Goal: Information Seeking & Learning: Check status

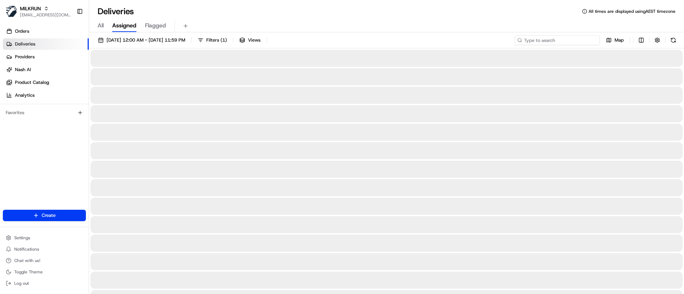
click at [575, 40] on input at bounding box center [556, 40] width 85 height 10
paste input "[PERSON_NAME]"
type input "[PERSON_NAME]"
click at [673, 39] on button at bounding box center [673, 40] width 10 height 10
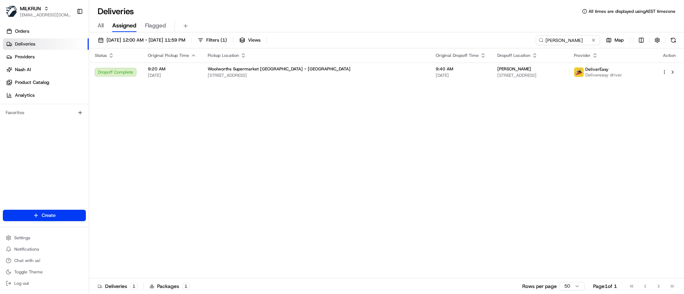
click at [520, 144] on div "Status Original Pickup Time Pickup Location Original Dropoff Time Dropoff Locat…" at bounding box center [385, 163] width 593 height 230
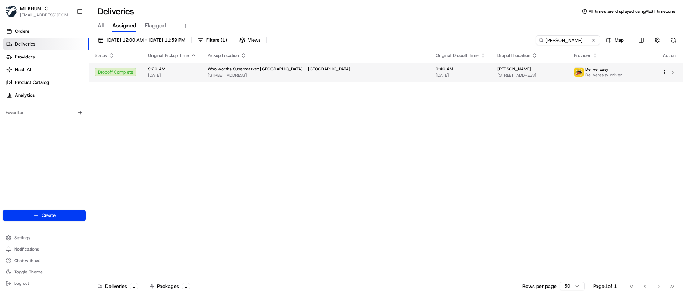
click at [497, 70] on div "[PERSON_NAME]" at bounding box center [529, 69] width 65 height 6
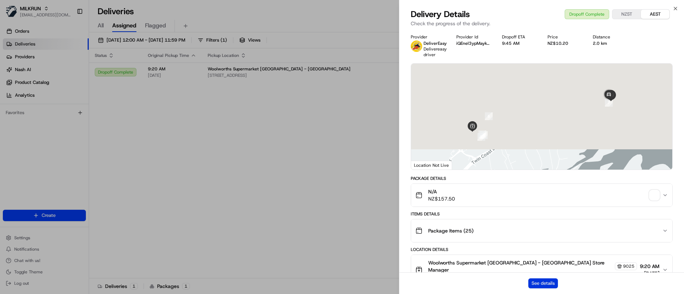
click at [545, 287] on button "See details" at bounding box center [543, 284] width 30 height 10
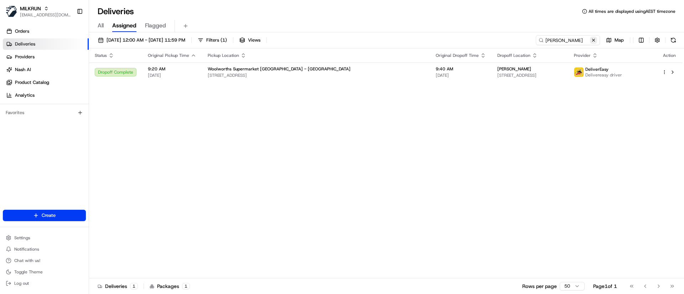
click at [591, 42] on button at bounding box center [593, 40] width 7 height 7
